Goal: Task Accomplishment & Management: Manage account settings

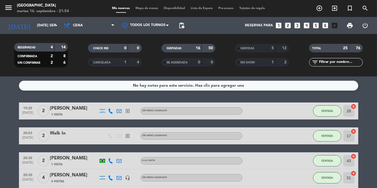
click at [148, 9] on span "Mapa de mesas" at bounding box center [147, 8] width 28 height 3
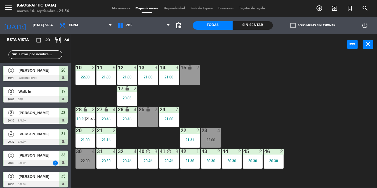
click at [298, 108] on div "10 2 22:00 11 9 21:00 12 9 21:00 13 9 21:00 14 9 21:00 15 lock 2 17 lock 2 20:0…" at bounding box center [225, 121] width 303 height 133
click at [114, 131] on div "2" at bounding box center [114, 130] width 3 height 5
click at [312, 94] on div "10 2 22:00 11 9 21:00 12 9 21:00 13 9 21:00 14 9 21:00 15 lock 2 17 lock 2 20:0…" at bounding box center [225, 121] width 303 height 133
click at [105, 137] on div "21 2 21:15" at bounding box center [106, 138] width 20 height 20
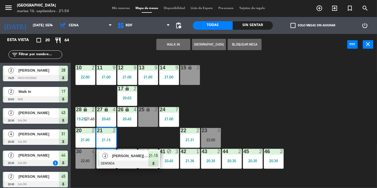
click at [133, 160] on div "[PERSON_NAME][GEOGRAPHIC_DATA]" at bounding box center [129, 155] width 37 height 9
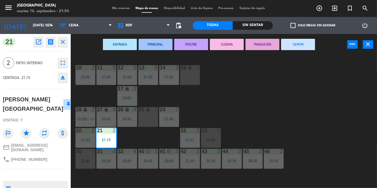
click at [308, 45] on button "SERVIR" at bounding box center [298, 44] width 34 height 11
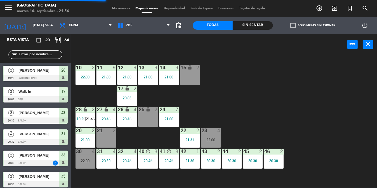
click at [335, 89] on div "10 2 22:00 11 9 21:00 12 9 21:00 13 9 21:00 14 9 21:00 15 lock 2 17 lock 2 20:0…" at bounding box center [225, 121] width 303 height 133
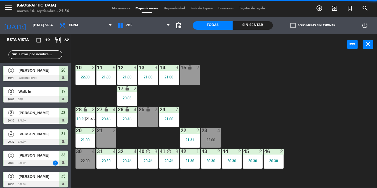
click at [84, 116] on div "28 lock 2 19:25 | 21:45" at bounding box center [86, 117] width 20 height 20
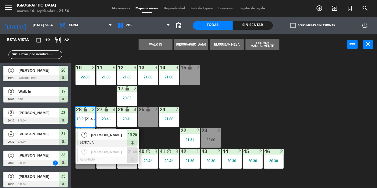
click at [110, 158] on div at bounding box center [107, 159] width 61 height 6
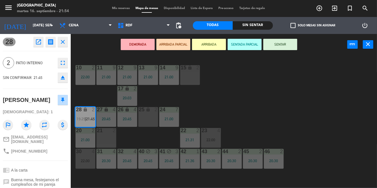
click at [108, 141] on div "21 2" at bounding box center [106, 138] width 20 height 20
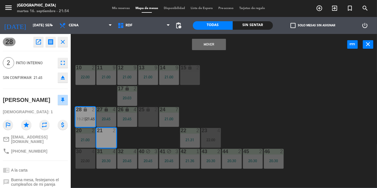
click at [212, 48] on button "Mover" at bounding box center [209, 44] width 34 height 11
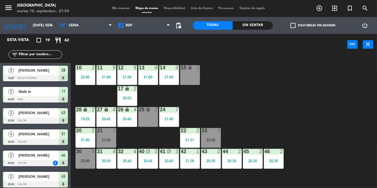
scroll to position [37, 0]
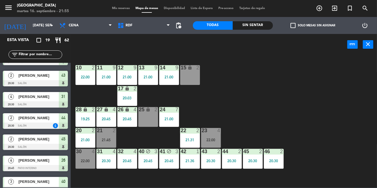
click at [85, 118] on div "19:25" at bounding box center [86, 119] width 20 height 4
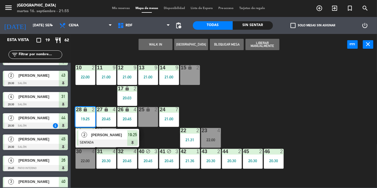
click at [120, 141] on div at bounding box center [107, 142] width 61 height 6
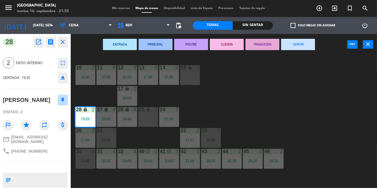
click at [296, 44] on button "SERVIR" at bounding box center [298, 44] width 34 height 11
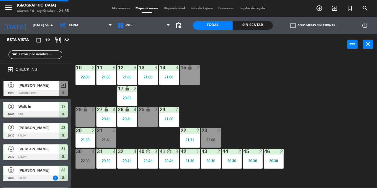
click at [342, 123] on div "10 2 22:00 11 9 21:00 12 9 21:00 13 9 21:00 14 9 21:00 15 lock 2 17 lock 2 20:0…" at bounding box center [225, 121] width 303 height 133
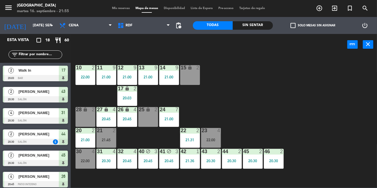
click at [330, 109] on div "10 2 22:00 11 9 21:00 12 9 21:00 13 9 21:00 14 9 21:00 15 lock 2 17 lock 2 20:0…" at bounding box center [225, 121] width 303 height 133
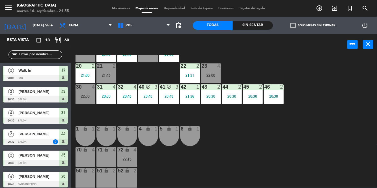
scroll to position [0, 0]
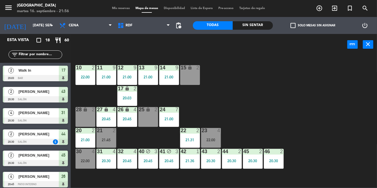
click at [109, 139] on div "21:45" at bounding box center [106, 140] width 20 height 4
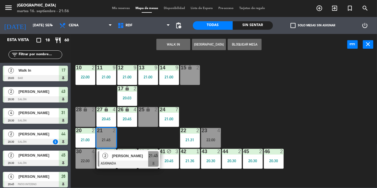
click at [135, 163] on div at bounding box center [128, 163] width 61 height 6
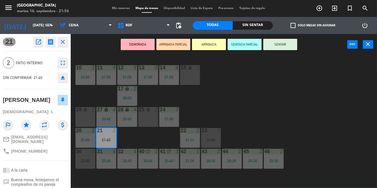
click at [283, 49] on button "SENTAR" at bounding box center [280, 44] width 34 height 11
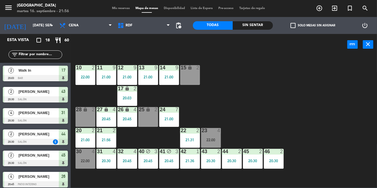
scroll to position [30, 0]
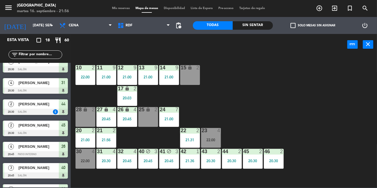
click at [325, 102] on div "10 2 22:00 11 9 21:00 12 9 21:00 13 9 21:00 14 9 21:00 15 lock 2 17 lock 2 20:0…" at bounding box center [225, 121] width 303 height 133
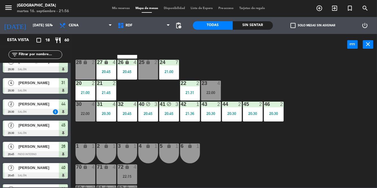
scroll to position [64, 0]
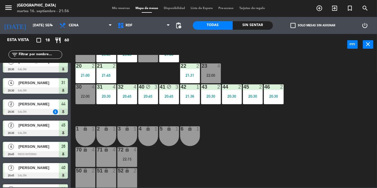
click at [128, 160] on div "22:15" at bounding box center [127, 159] width 20 height 4
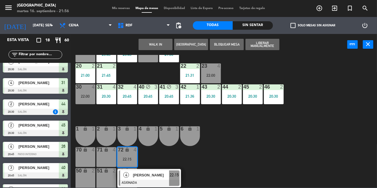
click at [157, 183] on div at bounding box center [149, 183] width 61 height 6
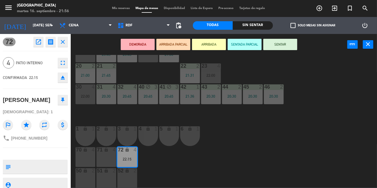
click at [217, 99] on div "43 2 20:30" at bounding box center [211, 94] width 20 height 20
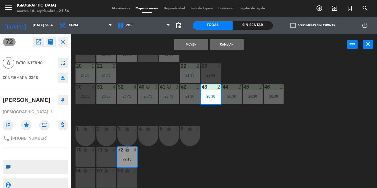
click at [238, 96] on div "20:30" at bounding box center [232, 96] width 20 height 4
click at [196, 40] on button "Mover y Unir" at bounding box center [191, 44] width 34 height 11
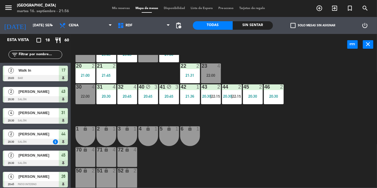
scroll to position [115, 0]
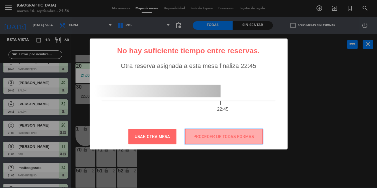
click at [227, 135] on button "PROCEDER DE TODAS FORMAS" at bounding box center [224, 137] width 78 height 16
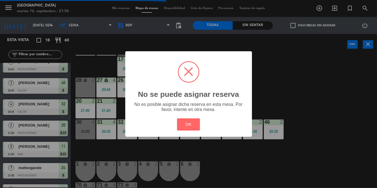
scroll to position [28, 0]
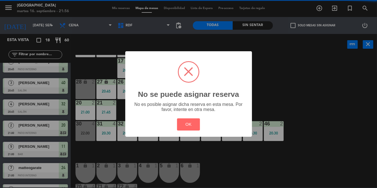
click at [190, 123] on button "OK" at bounding box center [188, 124] width 23 height 12
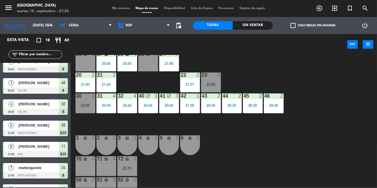
scroll to position [54, 0]
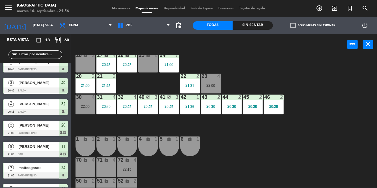
click at [132, 163] on div "72 lock 4 22:15" at bounding box center [127, 167] width 20 height 20
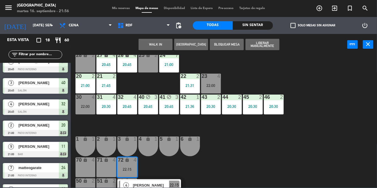
click at [149, 66] on div "25 lock 2" at bounding box center [148, 63] width 20 height 20
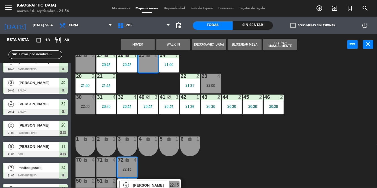
click at [144, 44] on button "Mover" at bounding box center [138, 44] width 34 height 11
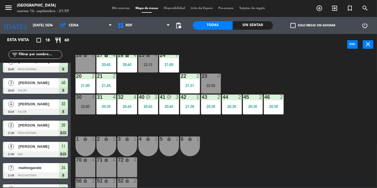
click at [86, 98] on div at bounding box center [85, 96] width 9 height 5
click at [329, 156] on div "10 2 22:00 11 9 21:00 12 9 21:00 13 9 21:00 14 9 21:00 15 lock 2 17 lock 2 20:0…" at bounding box center [225, 121] width 303 height 133
click at [336, 113] on div "10 2 22:00 11 9 21:00 12 9 21:00 13 9 21:00 14 9 21:00 15 lock 2 17 lock 2 20:0…" at bounding box center [225, 121] width 303 height 133
click at [93, 105] on div "22:00" at bounding box center [86, 106] width 20 height 4
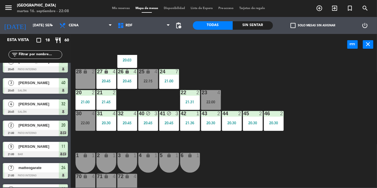
click at [346, 103] on div "10 2 22:00 11 9 21:00 12 9 21:00 13 9 21:00 14 9 21:00 15 lock 2 17 lock 2 20:0…" at bounding box center [225, 121] width 303 height 133
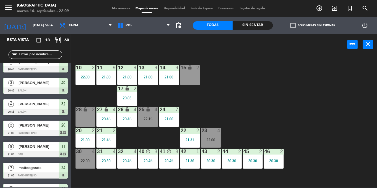
click at [212, 137] on div "23 4 22:00" at bounding box center [211, 138] width 20 height 20
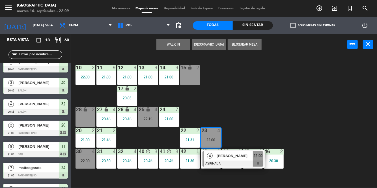
click at [235, 161] on div at bounding box center [232, 163] width 61 height 6
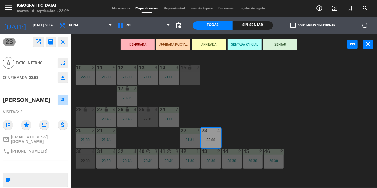
click at [285, 47] on button "SENTAR" at bounding box center [280, 44] width 34 height 11
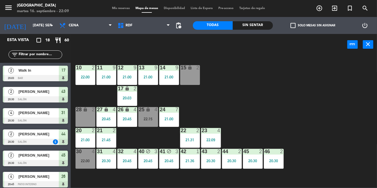
scroll to position [51, 0]
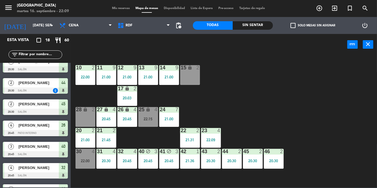
click at [325, 97] on div "10 2 22:00 11 9 21:00 12 9 21:00 13 9 21:00 14 9 21:00 15 lock 2 17 lock 2 20:0…" at bounding box center [225, 121] width 303 height 133
click at [267, 73] on div "10 2 22:00 11 9 21:00 12 9 21:00 13 9 21:00 14 9 21:00 15 lock 2 17 lock 2 20:0…" at bounding box center [225, 121] width 303 height 133
click at [150, 117] on div "22:15" at bounding box center [148, 119] width 20 height 4
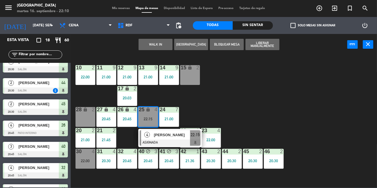
click at [85, 164] on div "30 4 22:00" at bounding box center [86, 159] width 20 height 20
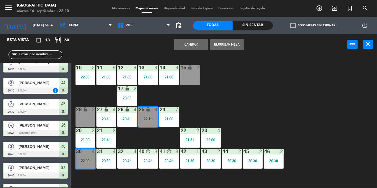
click at [196, 43] on button "Cambiar" at bounding box center [191, 44] width 34 height 11
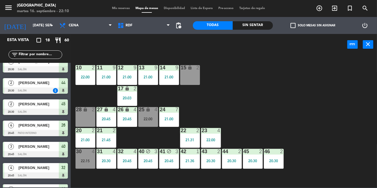
click at [83, 163] on div "22:15" at bounding box center [86, 161] width 20 height 4
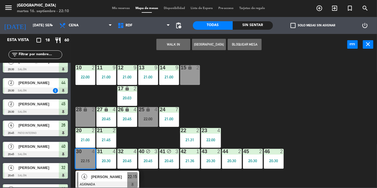
click at [106, 177] on span "[PERSON_NAME]" at bounding box center [109, 177] width 36 height 6
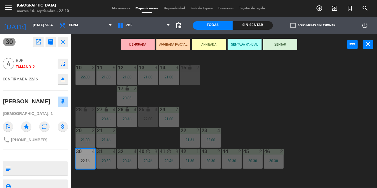
click at [283, 45] on button "SENTAR" at bounding box center [280, 44] width 34 height 11
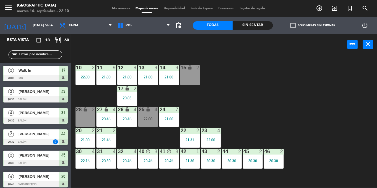
scroll to position [115, 0]
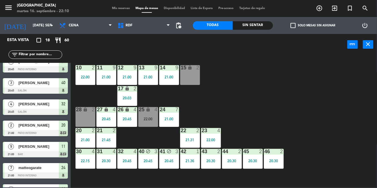
click at [105, 140] on div "21:45" at bounding box center [106, 140] width 20 height 4
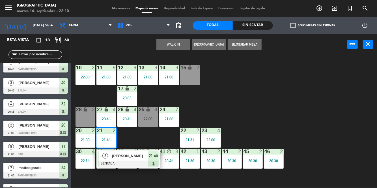
click at [83, 116] on div "28 lock 2" at bounding box center [86, 117] width 20 height 20
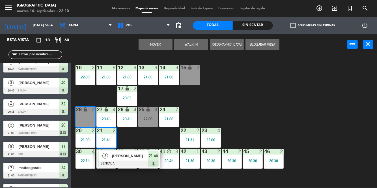
click at [163, 48] on button "Mover" at bounding box center [156, 44] width 34 height 11
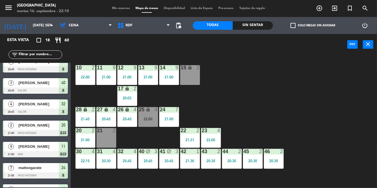
click at [274, 89] on div "10 2 22:00 11 9 21:00 12 9 21:00 13 9 21:00 14 9 21:00 15 lock 2 17 lock 2 20:0…" at bounding box center [225, 121] width 303 height 133
click at [267, 105] on div "10 2 22:00 11 9 21:00 12 9 21:00 13 9 21:00 14 9 21:00 15 lock 2 17 lock 2 20:0…" at bounding box center [225, 121] width 303 height 133
click at [271, 98] on div "10 2 22:00 11 9 21:00 12 9 21:00 13 9 21:00 14 9 21:00 15 lock 2 17 lock 2 20:0…" at bounding box center [225, 121] width 303 height 133
click at [189, 165] on div "42 1 21:36" at bounding box center [190, 159] width 20 height 20
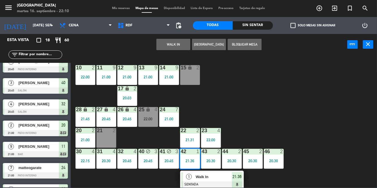
click at [215, 184] on div at bounding box center [212, 184] width 61 height 6
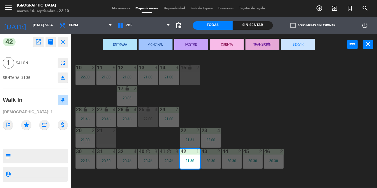
click at [304, 46] on button "SERVIR" at bounding box center [298, 44] width 34 height 11
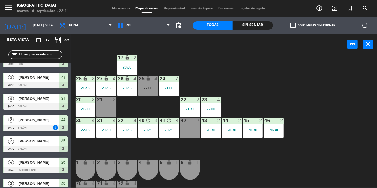
scroll to position [28, 0]
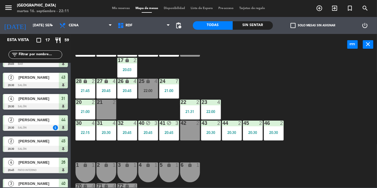
click at [144, 87] on div "25 lock 4 22:00" at bounding box center [148, 89] width 20 height 20
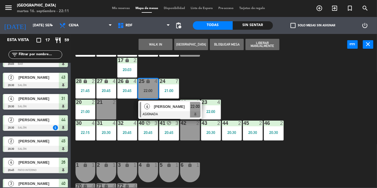
click at [188, 128] on div "42 2" at bounding box center [190, 130] width 20 height 20
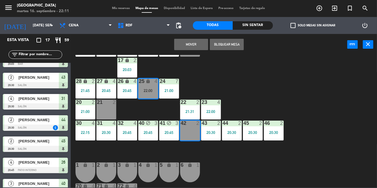
click at [195, 46] on button "Mover" at bounding box center [191, 44] width 34 height 11
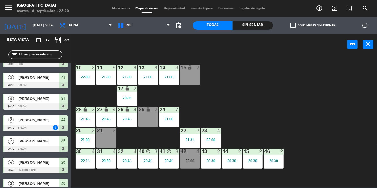
scroll to position [0, 0]
click at [306, 95] on div "10 2 22:00 11 9 21:00 12 9 21:00 13 9 21:00 14 9 21:00 15 lock 2 17 lock 2 20:0…" at bounding box center [225, 121] width 303 height 133
click at [304, 100] on div "10 2 22:00 11 9 21:00 12 9 21:00 13 9 21:00 14 9 21:00 15 lock 2 17 lock 2 20:0…" at bounding box center [225, 121] width 303 height 133
click at [304, 101] on div "10 2 22:00 11 9 21:00 12 9 21:00 13 9 21:00 14 9 21:00 15 lock 2 17 lock 2 20:0…" at bounding box center [225, 121] width 303 height 133
click at [306, 100] on div "10 2 22:00 11 9 21:00 12 9 21:00 13 9 21:00 14 9 21:00 15 lock 2 17 lock 2 20:0…" at bounding box center [225, 121] width 303 height 133
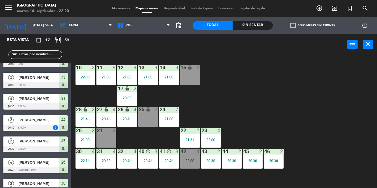
click at [284, 96] on div "10 2 22:00 11 9 21:00 12 9 21:00 13 9 21:00 14 9 21:00 15 lock 2 17 lock 2 20:0…" at bounding box center [225, 121] width 303 height 133
click at [281, 96] on div "10 2 22:00 11 9 21:00 12 9 21:00 13 9 21:00 14 9 21:00 15 lock 2 17 lock 2 20:0…" at bounding box center [225, 121] width 303 height 133
click at [87, 141] on div "21:00" at bounding box center [86, 140] width 20 height 4
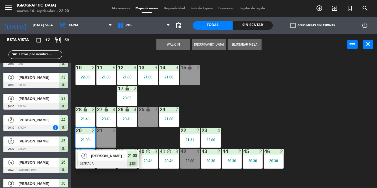
click at [279, 111] on div "10 2 22:00 11 9 21:00 12 9 21:00 13 9 21:00 14 9 21:00 15 lock 2 17 lock 2 20:0…" at bounding box center [225, 121] width 303 height 133
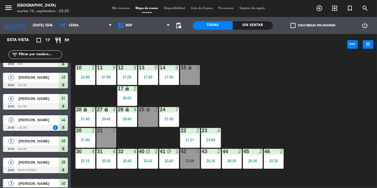
click at [85, 119] on div "21:45" at bounding box center [86, 119] width 20 height 4
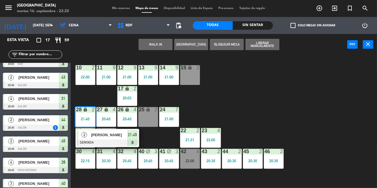
click at [307, 97] on div "10 2 22:00 11 9 21:00 12 9 21:00 13 9 21:00 14 9 21:00 15 lock 2 17 lock 2 20:0…" at bounding box center [225, 121] width 303 height 133
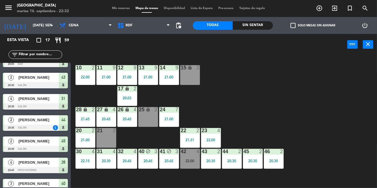
click at [301, 99] on div "10 2 22:00 11 9 21:00 12 9 21:00 13 9 21:00 14 9 21:00 15 lock 2 17 lock 2 20:0…" at bounding box center [225, 121] width 303 height 133
click at [207, 157] on div "43 2 20:30" at bounding box center [211, 159] width 20 height 20
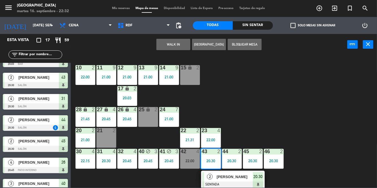
click at [240, 180] on div "[PERSON_NAME]" at bounding box center [234, 176] width 37 height 9
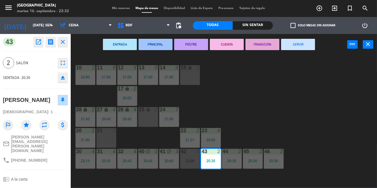
click at [298, 46] on button "SERVIR" at bounding box center [298, 44] width 34 height 11
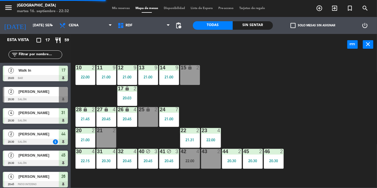
click at [232, 160] on div "20:30" at bounding box center [232, 161] width 20 height 4
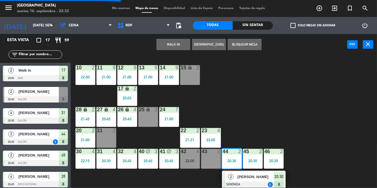
click at [251, 180] on span "[PERSON_NAME]" at bounding box center [256, 177] width 36 height 6
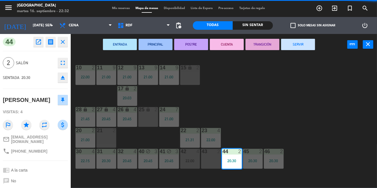
click at [307, 39] on button "SERVIR" at bounding box center [298, 44] width 34 height 11
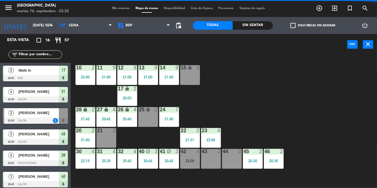
click at [349, 106] on div "10 2 22:00 11 9 21:00 12 9 21:00 13 9 21:00 14 9 21:00 15 lock 2 17 lock 2 20:0…" at bounding box center [225, 121] width 303 height 133
click at [192, 157] on div "42 4 22:00" at bounding box center [190, 159] width 20 height 20
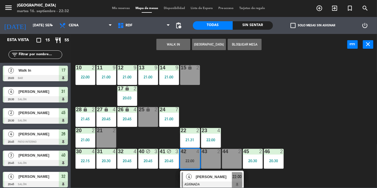
click at [213, 180] on div "[PERSON_NAME]" at bounding box center [213, 176] width 37 height 9
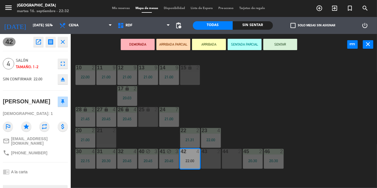
click at [216, 161] on div "43 2" at bounding box center [211, 159] width 20 height 20
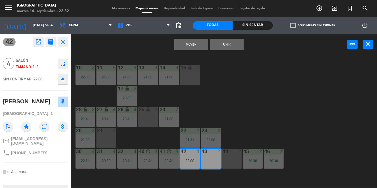
click at [236, 162] on div "44 2" at bounding box center [232, 159] width 20 height 20
click at [194, 43] on button "Mover y Unir" at bounding box center [191, 44] width 34 height 11
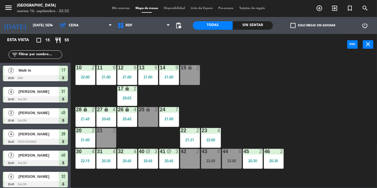
scroll to position [71, 0]
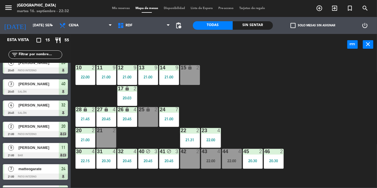
click at [308, 102] on div "10 2 22:00 11 9 21:00 12 9 21:00 13 9 21:00 14 9 21:00 15 lock 2 17 lock 2 20:0…" at bounding box center [225, 121] width 303 height 133
click at [110, 161] on div "20:30" at bounding box center [106, 161] width 20 height 4
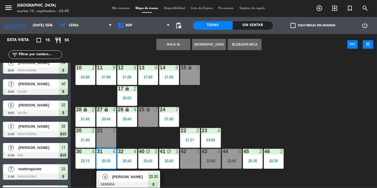
click at [275, 94] on div "10 2 22:00 11 9 21:00 12 9 21:00 13 9 21:00 14 9 21:00 15 lock 2 17 lock 2 20:0…" at bounding box center [225, 121] width 303 height 133
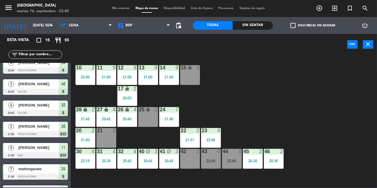
click at [120, 9] on span "Mis reservas" at bounding box center [120, 8] width 23 height 3
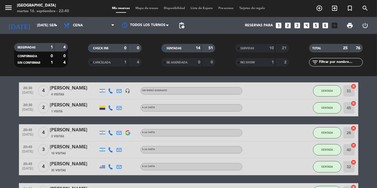
scroll to position [45, 0]
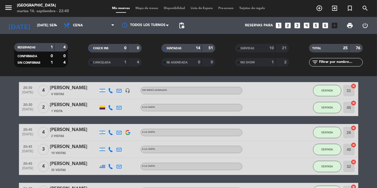
click at [79, 89] on div "[PERSON_NAME]" at bounding box center [74, 87] width 48 height 7
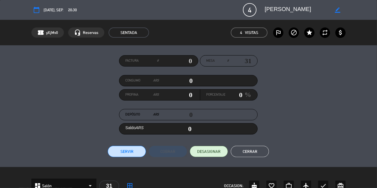
click at [319, 120] on div "Factura # Mesa # 31 Consumo ARS 0 Propina ARS 0 Porcentaje 0 % Depósito ARS 0 S…" at bounding box center [188, 106] width 314 height 102
click at [253, 151] on button "Cerrar" at bounding box center [250, 151] width 38 height 11
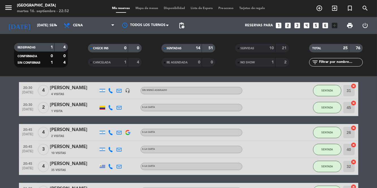
click at [150, 8] on span "Mapa de mesas" at bounding box center [147, 8] width 28 height 3
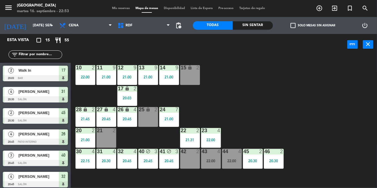
click at [128, 161] on div "20:45" at bounding box center [127, 161] width 20 height 4
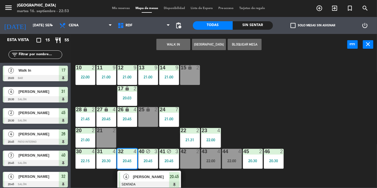
click at [154, 182] on div at bounding box center [149, 184] width 61 height 6
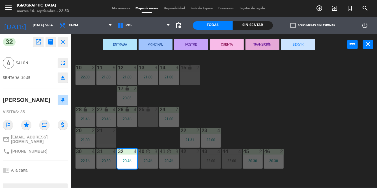
click at [305, 48] on button "SERVIR" at bounding box center [298, 44] width 34 height 11
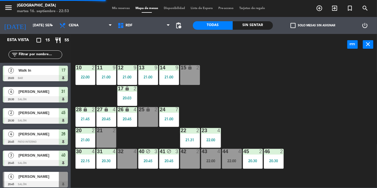
click at [301, 85] on div "10 2 22:00 11 9 21:00 12 9 21:00 13 9 21:00 14 9 21:00 15 lock 2 17 lock 2 20:0…" at bounding box center [225, 121] width 303 height 133
click at [305, 105] on div "10 2 22:00 11 9 21:00 12 9 21:00 13 9 21:00 14 9 21:00 15 lock 2 17 lock 2 20:0…" at bounding box center [225, 121] width 303 height 133
click at [214, 156] on div "43 4 22:00" at bounding box center [211, 159] width 20 height 20
click at [322, 93] on div "10 2 22:00 11 9 21:00 12 9 21:00 13 9 21:00 14 9 21:00 15 lock 2 17 lock 2 20:0…" at bounding box center [225, 121] width 303 height 133
click at [206, 161] on div "22:00" at bounding box center [211, 161] width 20 height 4
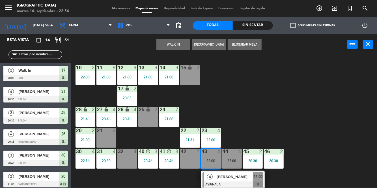
click at [292, 107] on div "10 2 22:00 11 9 21:00 12 9 21:00 13 9 21:00 14 9 21:00 15 lock 2 17 lock 2 20:0…" at bounding box center [225, 121] width 303 height 133
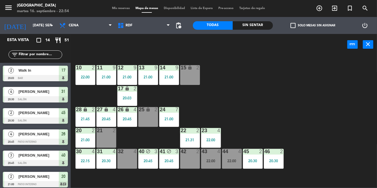
click at [211, 155] on div "43 4 22:00" at bounding box center [211, 159] width 20 height 20
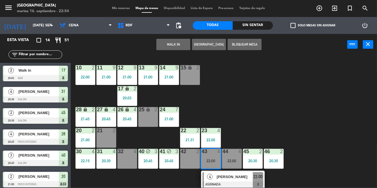
click at [212, 132] on div at bounding box center [210, 130] width 9 height 5
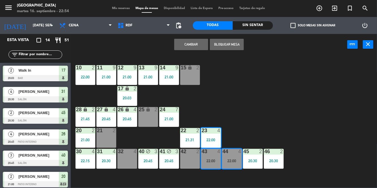
click at [201, 46] on button "Cambiar" at bounding box center [191, 44] width 34 height 11
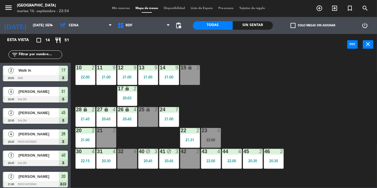
click at [214, 134] on div "23 4 22:00" at bounding box center [211, 138] width 20 height 20
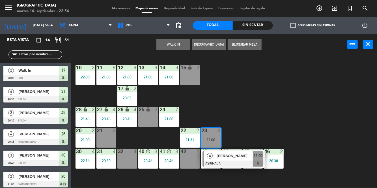
click at [307, 95] on div "10 2 22:00 11 9 21:00 12 9 21:00 13 9 21:00 14 9 21:00 15 lock 2 17 lock 2 20:0…" at bounding box center [225, 121] width 303 height 133
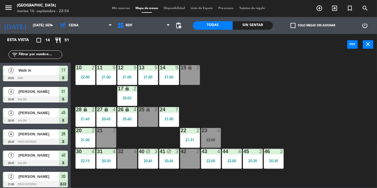
click at [212, 160] on div "22:00" at bounding box center [211, 161] width 20 height 4
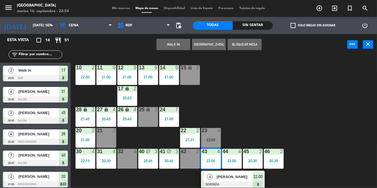
click at [309, 106] on div "10 2 22:00 11 9 21:00 12 9 21:00 13 9 21:00 14 9 21:00 15 lock 2 17 lock 2 20:0…" at bounding box center [225, 121] width 303 height 133
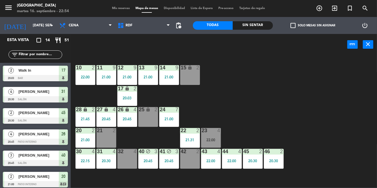
click at [211, 137] on div "23 4 22:00" at bounding box center [211, 138] width 20 height 20
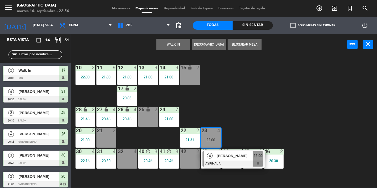
click at [233, 159] on span "[PERSON_NAME]" at bounding box center [235, 156] width 36 height 6
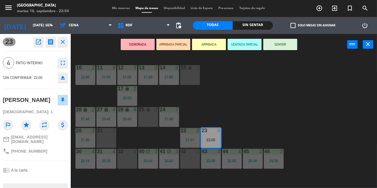
click at [291, 41] on button "SENTAR" at bounding box center [280, 44] width 34 height 11
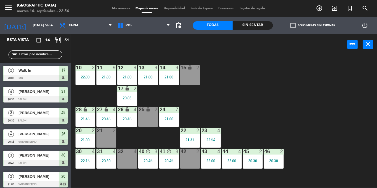
scroll to position [64, 0]
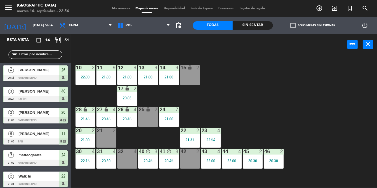
click at [330, 112] on div "10 2 22:00 11 9 21:00 12 9 21:00 13 9 21:00 14 9 21:00 15 lock 2 17 lock 2 20:0…" at bounding box center [225, 121] width 303 height 133
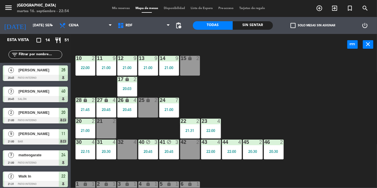
scroll to position [12, 0]
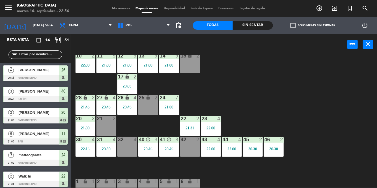
click at [82, 106] on div "21:45" at bounding box center [86, 107] width 20 height 4
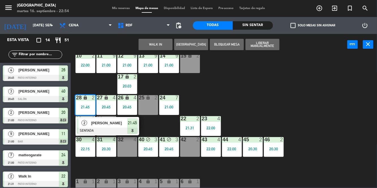
click at [189, 143] on div "42 2" at bounding box center [190, 147] width 20 height 20
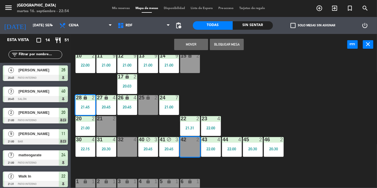
click at [196, 42] on button "Mover" at bounding box center [191, 44] width 34 height 11
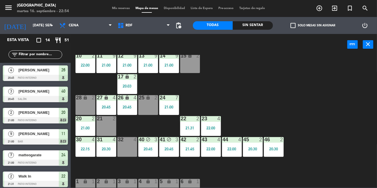
click at [316, 77] on div "10 2 22:00 11 9 21:00 12 9 21:00 13 9 21:00 14 9 21:00 15 lock 2 17 lock 2 20:0…" at bounding box center [225, 121] width 303 height 133
